Goal: Task Accomplishment & Management: Manage account settings

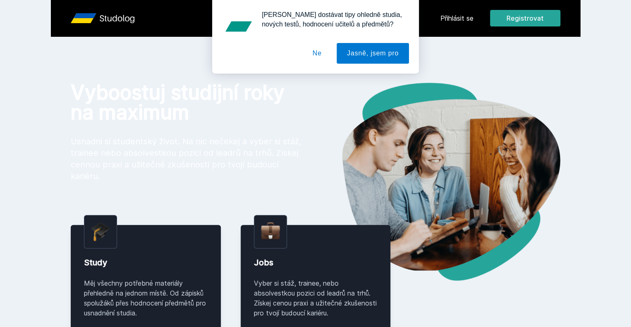
click at [496, 19] on div "[PERSON_NAME] dostávat tipy ohledně studia, nových testů, hodnocení učitelů a p…" at bounding box center [315, 37] width 631 height 74
drag, startPoint x: 332, startPoint y: 51, endPoint x: 310, endPoint y: 51, distance: 22.8
click at [328, 51] on div "Jasně, jsem pro Ne" at bounding box center [315, 53] width 187 height 21
click at [324, 49] on button "Ne" at bounding box center [317, 53] width 30 height 21
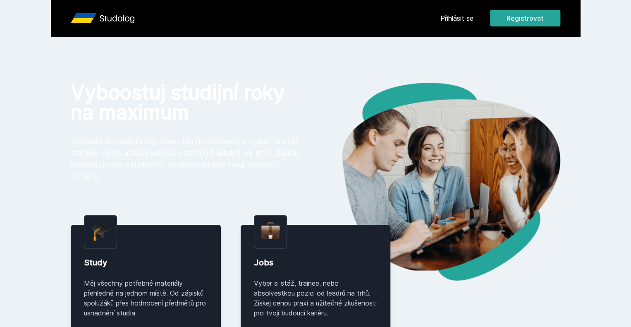
click at [474, 21] on link "Přihlásit se" at bounding box center [457, 18] width 33 height 10
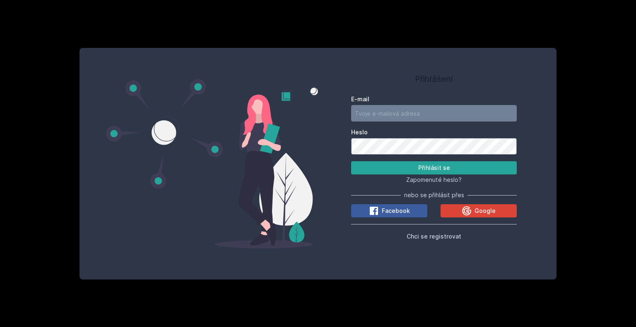
click at [394, 210] on span "Facebook" at bounding box center [396, 211] width 28 height 8
click at [381, 109] on input "E-mail" at bounding box center [434, 113] width 166 height 17
